Goal: Task Accomplishment & Management: Use online tool/utility

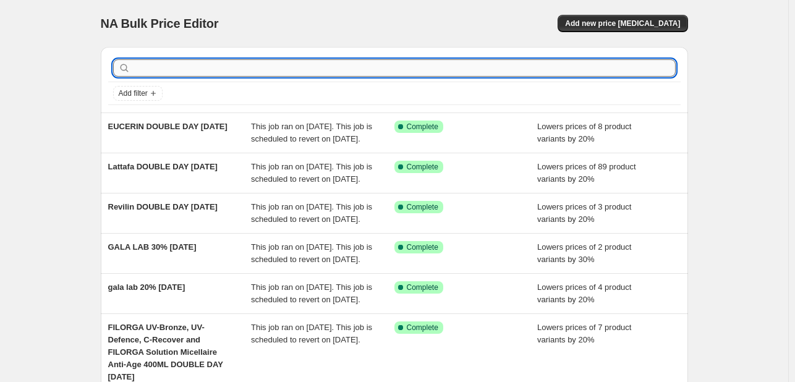
click at [176, 70] on input "text" at bounding box center [404, 67] width 543 height 17
type input "pierre"
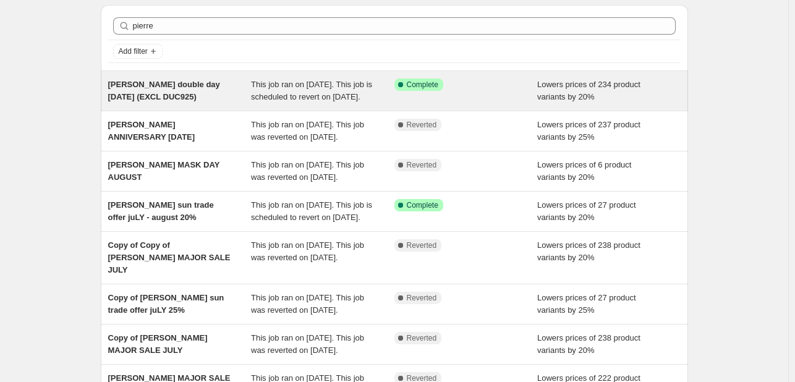
scroll to position [62, 0]
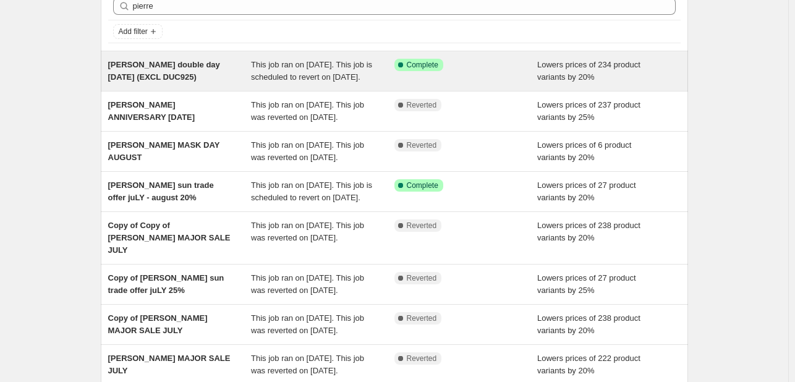
click at [342, 83] on div "This job ran on [DATE]. This job is scheduled to revert on [DATE]." at bounding box center [322, 71] width 143 height 25
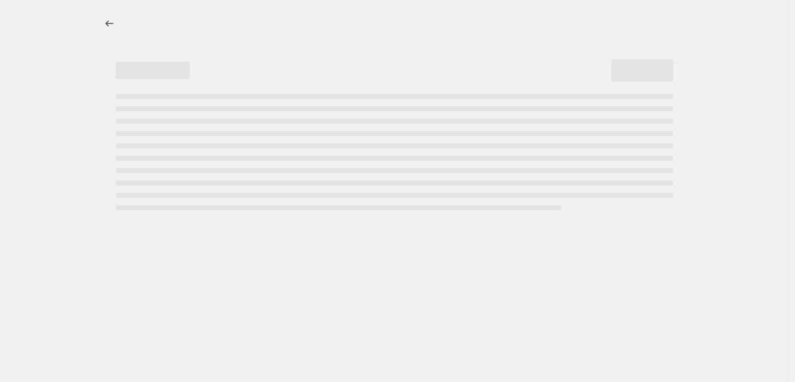
select select "percentage"
select select "tag"
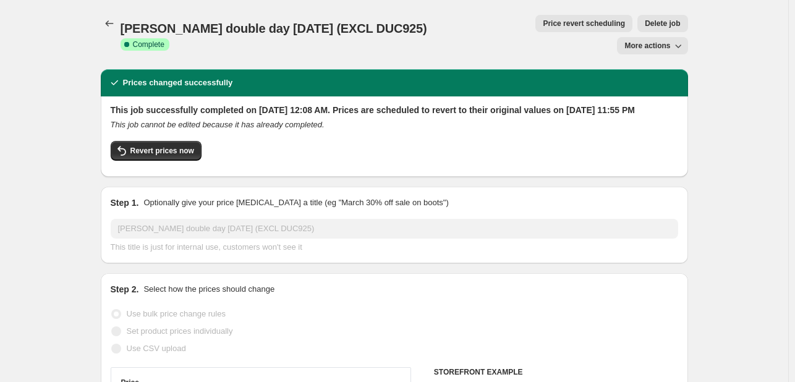
click at [543, 26] on span "Price revert scheduling" at bounding box center [584, 24] width 82 height 10
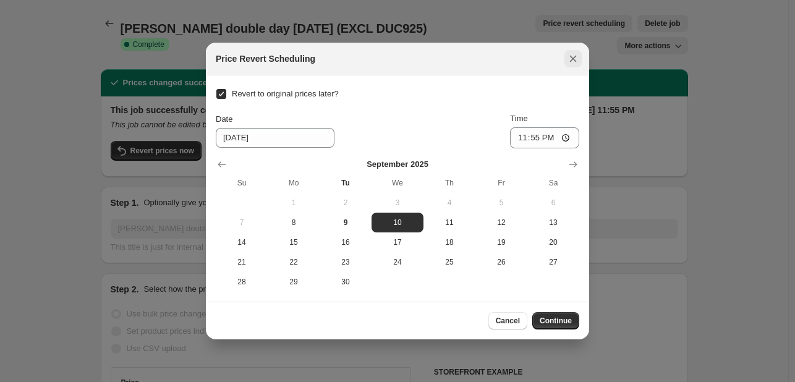
click at [577, 65] on button "Close" at bounding box center [572, 58] width 17 height 17
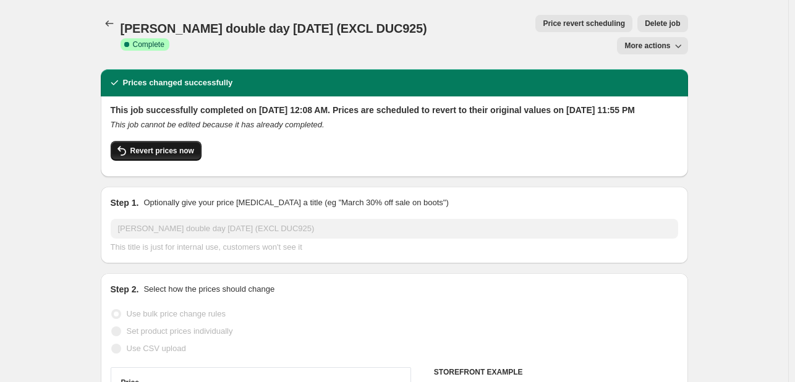
click at [176, 146] on span "Revert prices now" at bounding box center [162, 151] width 64 height 10
checkbox input "false"
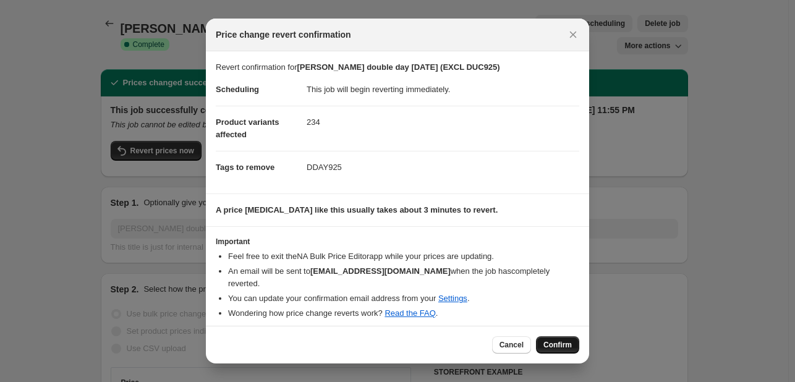
click at [560, 336] on button "Confirm" at bounding box center [557, 344] width 43 height 17
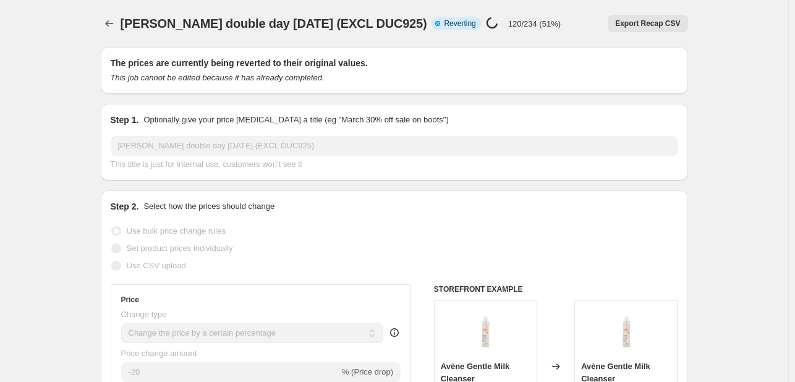
click at [160, 61] on h2 "The prices are currently being reverted to their original values." at bounding box center [394, 63] width 567 height 12
click at [158, 56] on div "The prices are currently being reverted to their original values. This job cann…" at bounding box center [394, 70] width 587 height 47
click at [158, 57] on h2 "The prices are currently being reverted to their original values." at bounding box center [394, 63] width 567 height 12
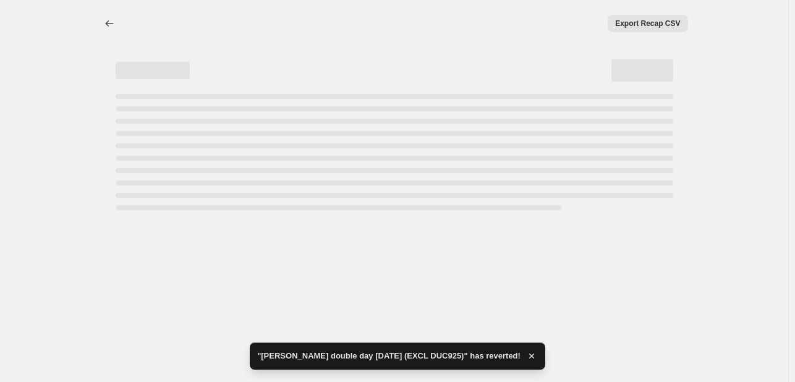
select select "percentage"
select select "tag"
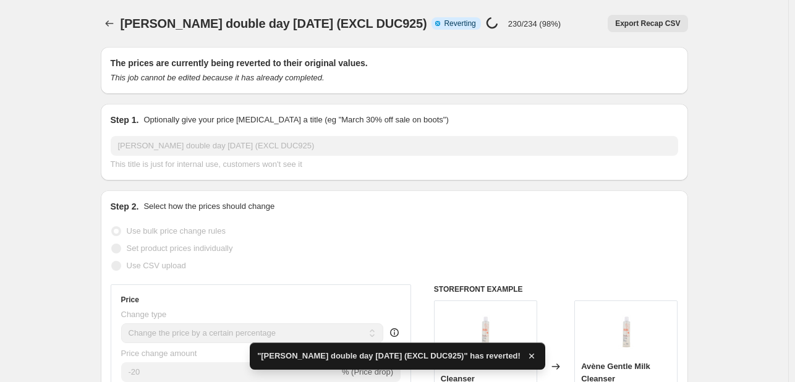
checkbox input "true"
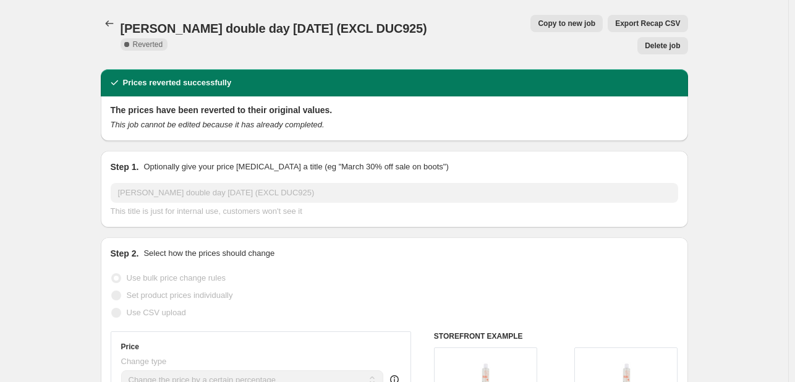
click at [538, 23] on span "Copy to new job" at bounding box center [566, 24] width 57 height 10
select select "percentage"
select select "tag"
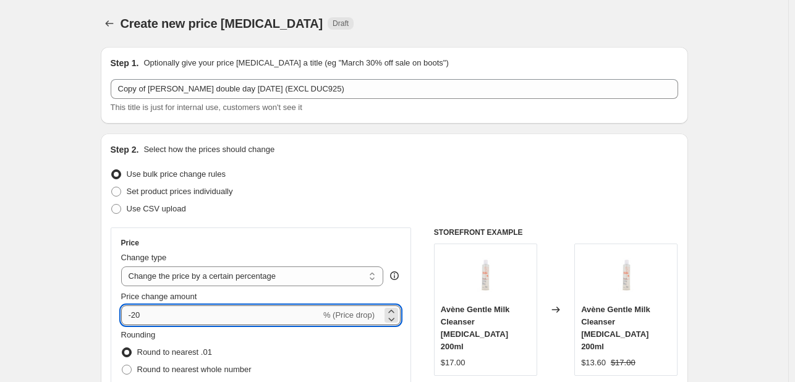
click at [150, 312] on input "-20" at bounding box center [221, 315] width 200 height 20
type input "-2"
type input "-15"
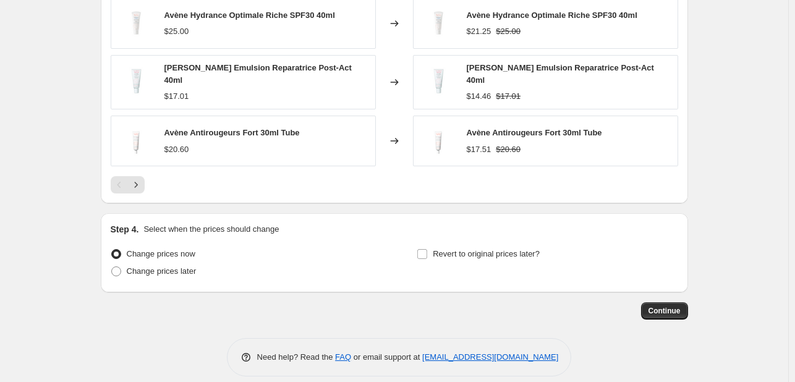
scroll to position [1061, 0]
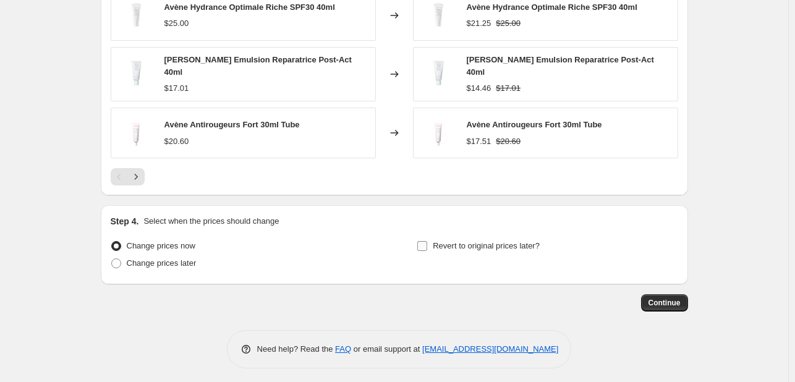
click at [488, 241] on span "Revert to original prices later?" at bounding box center [486, 245] width 107 height 9
click at [427, 241] on input "Revert to original prices later?" at bounding box center [422, 246] width 10 height 10
checkbox input "true"
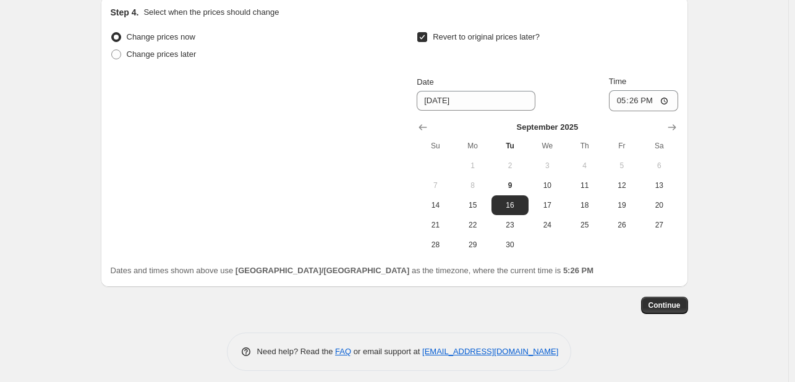
scroll to position [1272, 0]
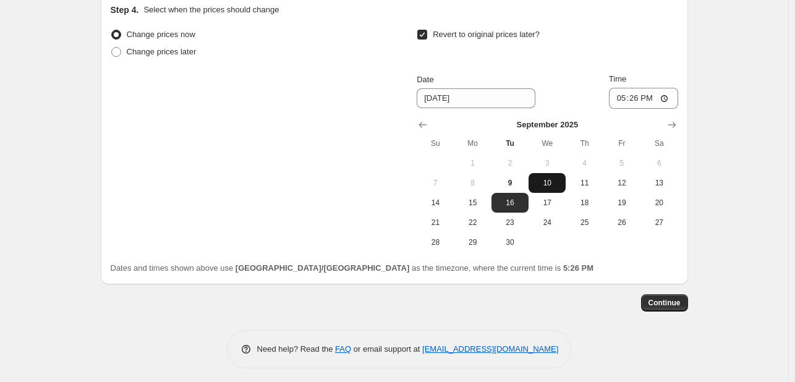
click at [546, 184] on button "10" at bounding box center [547, 183] width 37 height 20
type input "9/10/2025"
click at [609, 101] on div "Date 9/10/2025 Time 17:26" at bounding box center [547, 91] width 261 height 36
click at [614, 100] on input "17:26" at bounding box center [643, 98] width 69 height 21
type input "23:55"
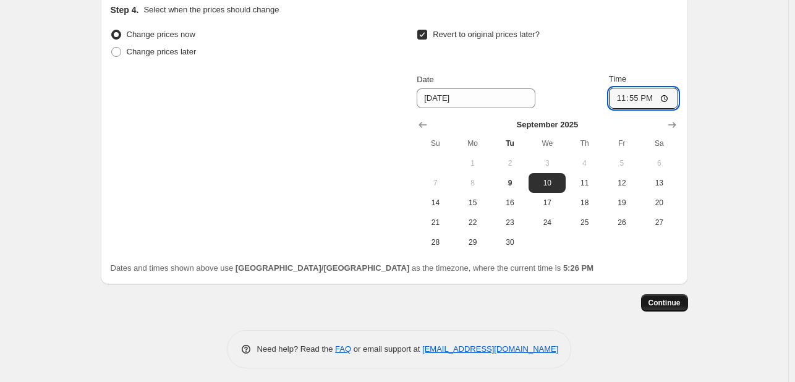
click at [658, 298] on span "Continue" at bounding box center [664, 303] width 32 height 10
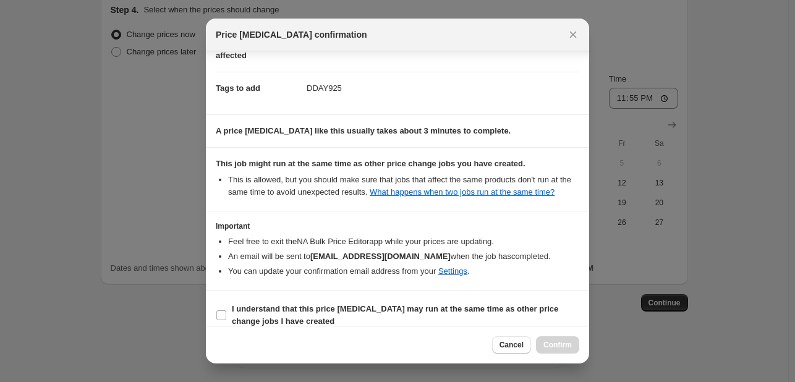
scroll to position [182, 0]
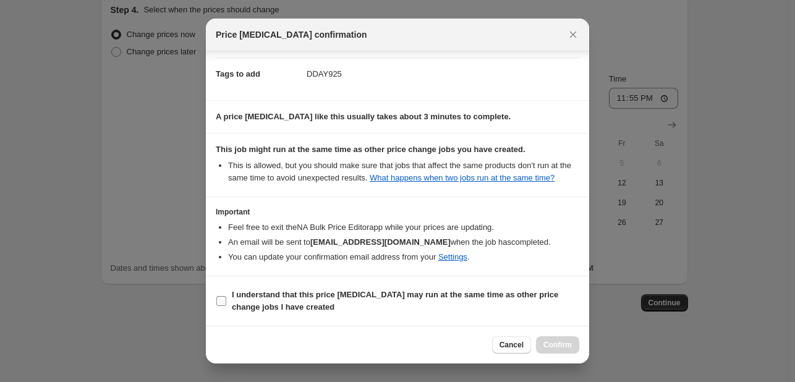
click at [546, 301] on span "I understand that this price change job may run at the same time as other price…" at bounding box center [405, 301] width 347 height 25
click at [226, 301] on input "I understand that this price change job may run at the same time as other price…" at bounding box center [221, 301] width 10 height 10
checkbox input "true"
click at [566, 344] on span "Confirm" at bounding box center [557, 345] width 28 height 10
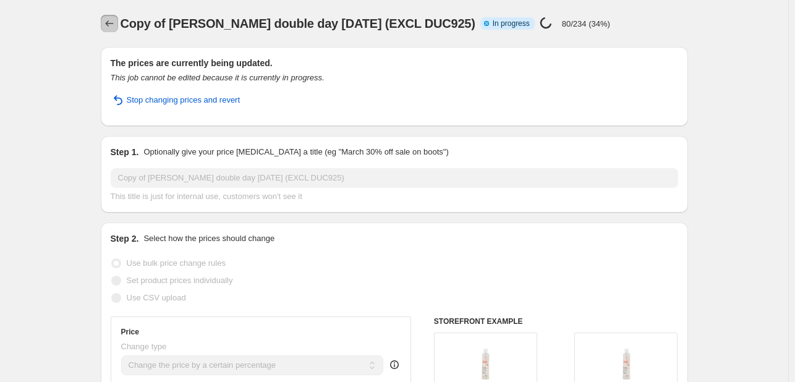
click at [114, 22] on icon "Price change jobs" at bounding box center [109, 23] width 12 height 12
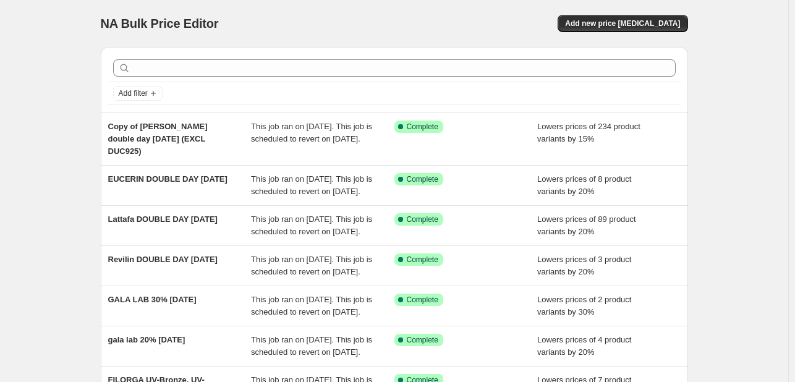
click at [173, 57] on div at bounding box center [394, 67] width 572 height 27
